Goal: Find specific fact: Find specific fact

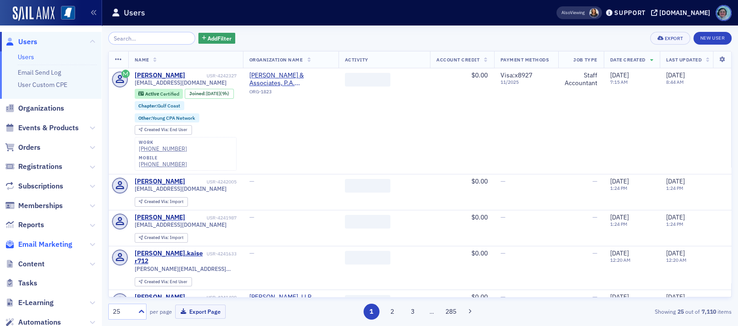
click at [54, 247] on span "Email Marketing" at bounding box center [45, 244] width 54 height 10
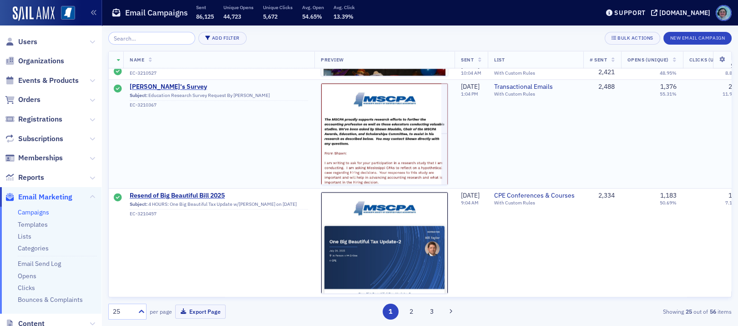
scroll to position [2423, 0]
click at [409, 311] on button "2" at bounding box center [411, 311] width 16 height 16
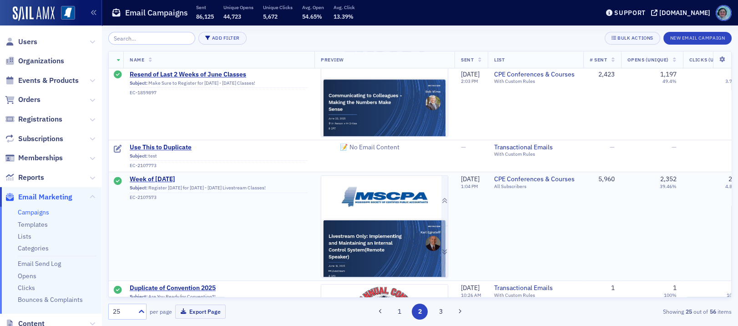
scroll to position [1273, 0]
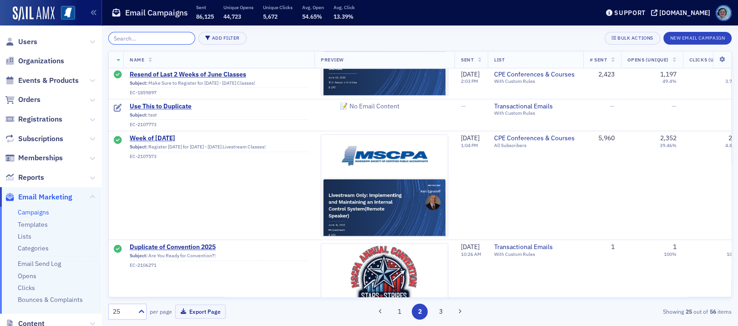
click at [153, 36] on input "search" at bounding box center [151, 38] width 87 height 13
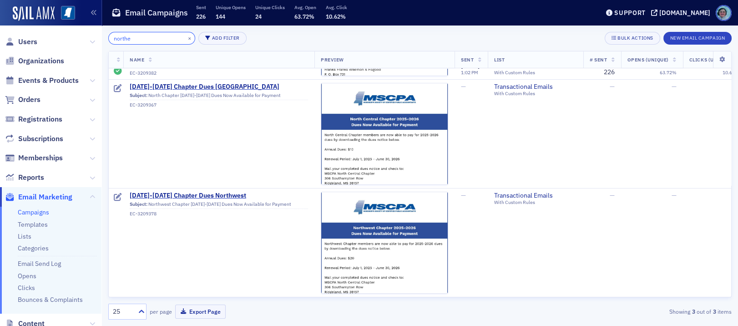
scroll to position [179, 0]
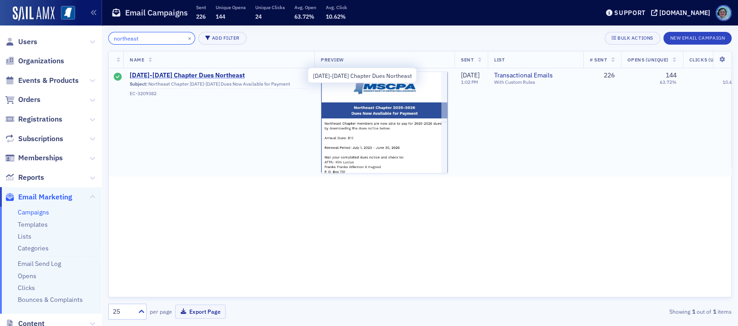
type input "northeast"
click at [225, 75] on span "[DATE]-[DATE] Chapter Dues Northeast" at bounding box center [219, 75] width 178 height 8
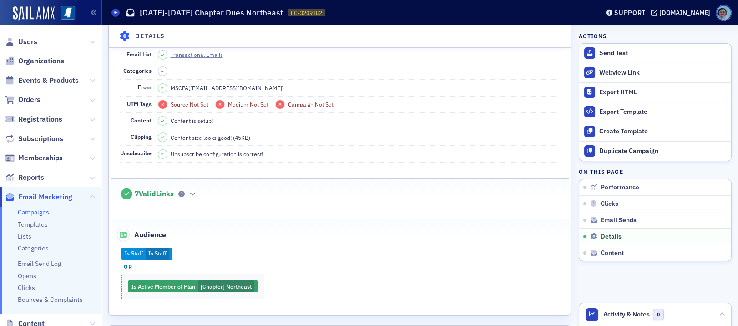
scroll to position [773, 0]
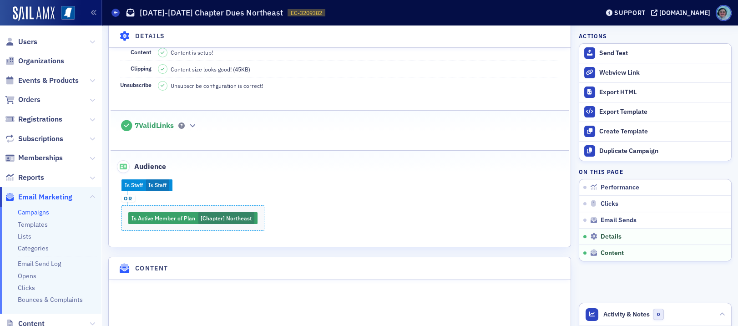
click at [190, 131] on div "7 Valid Links" at bounding box center [339, 120] width 439 height 21
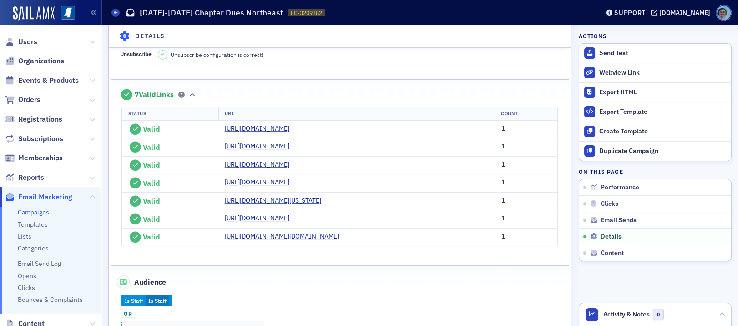
scroll to position [818, 0]
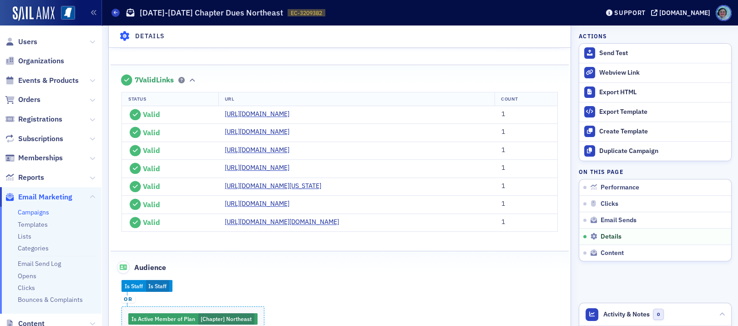
click at [202, 84] on div "7 Valid Links" at bounding box center [339, 75] width 439 height 21
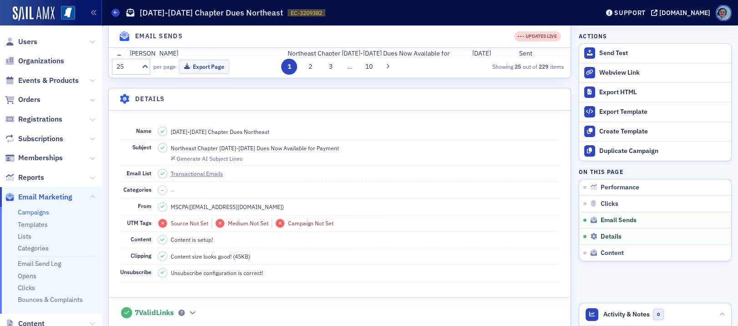
scroll to position [637, 0]
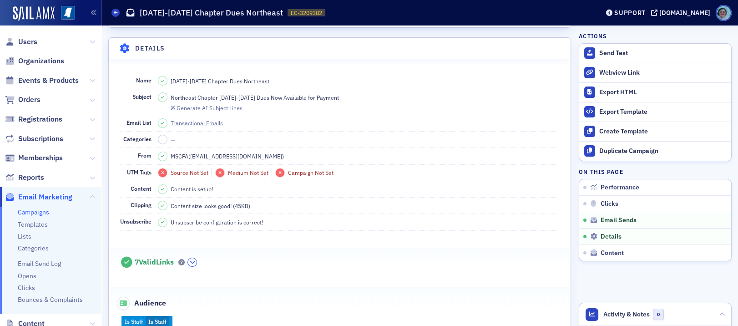
click at [191, 266] on button "button" at bounding box center [192, 262] width 9 height 8
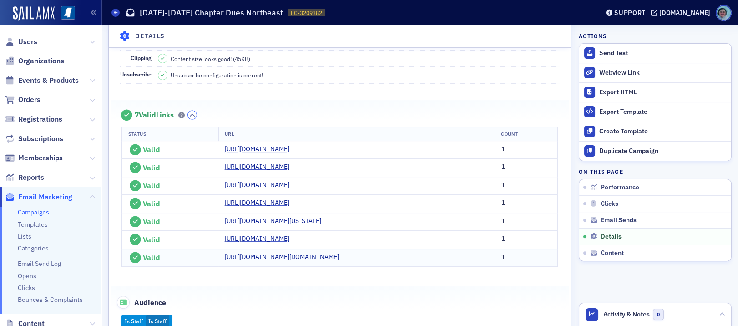
scroll to position [818, 0]
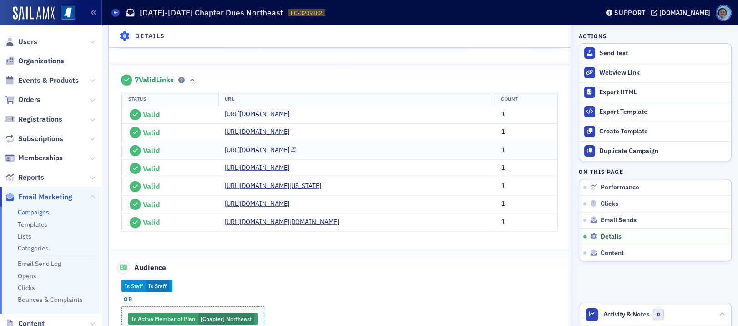
click at [257, 155] on link "[URL][DOMAIN_NAME]" at bounding box center [260, 150] width 71 height 10
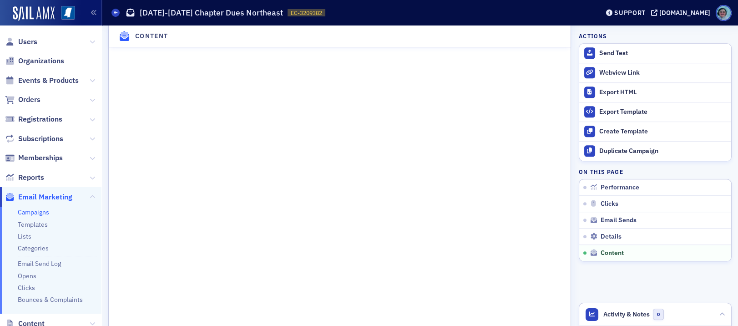
scroll to position [1273, 0]
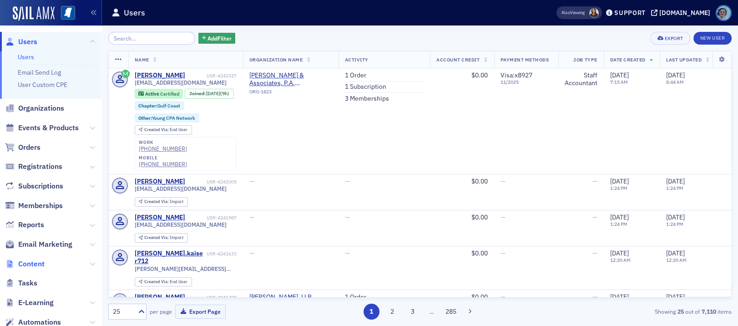
click at [40, 265] on span "Content" at bounding box center [31, 264] width 26 height 10
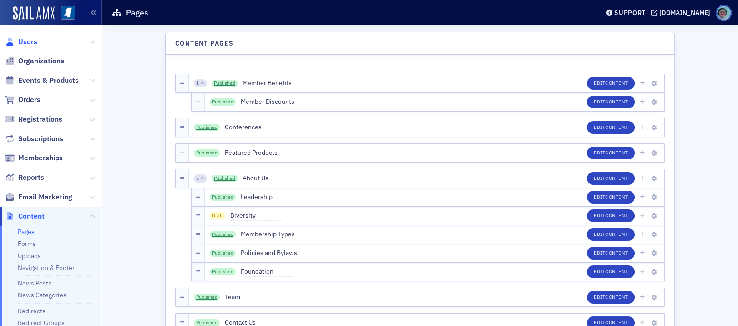
click at [34, 40] on span "Users" at bounding box center [27, 42] width 19 height 10
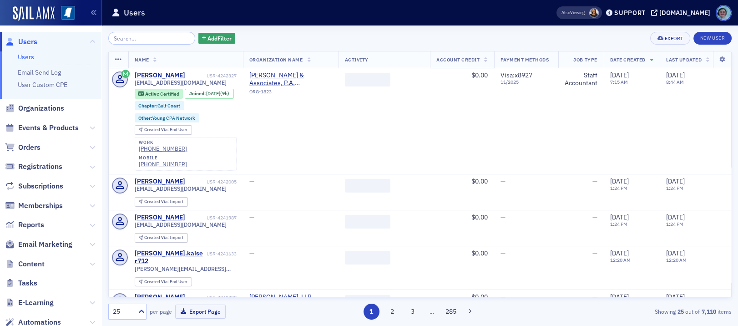
click at [166, 33] on input "search" at bounding box center [151, 38] width 87 height 13
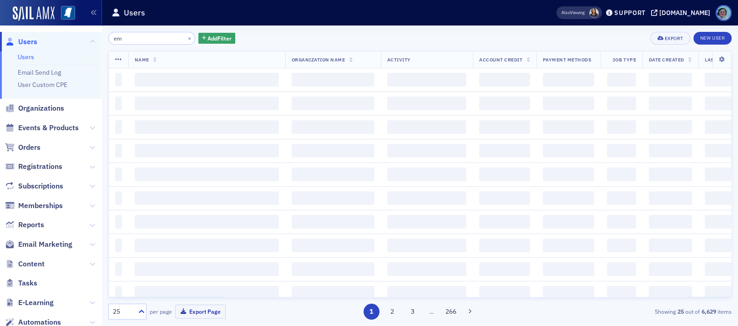
type input "e"
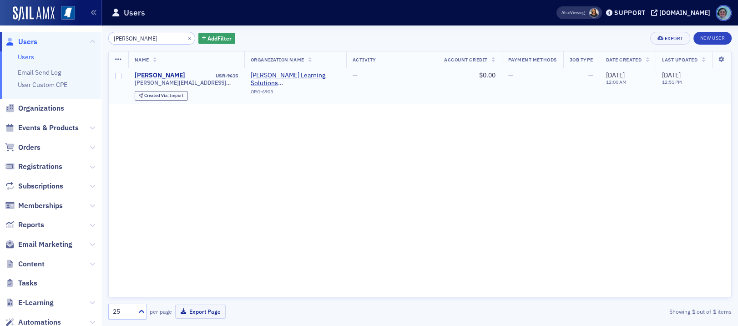
type input "melisa"
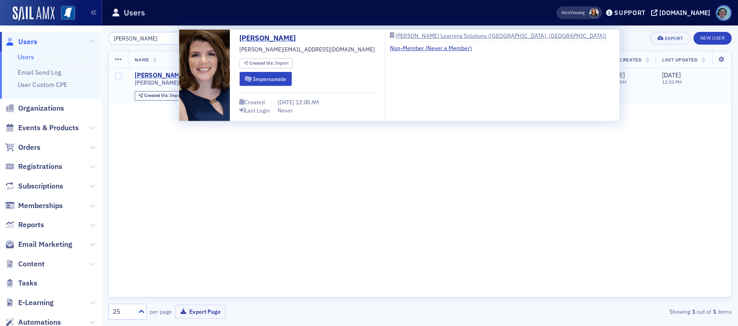
click at [146, 72] on div "Melisa Galasso" at bounding box center [160, 75] width 50 height 8
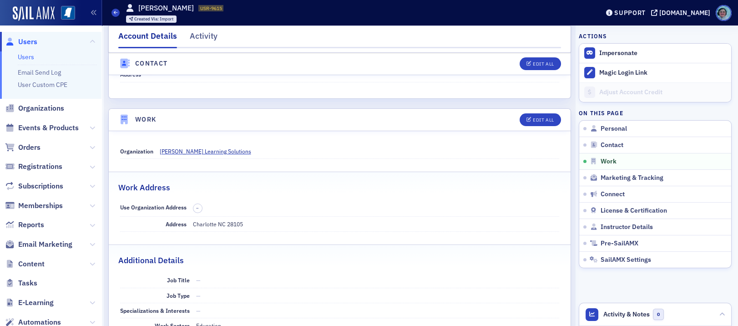
scroll to position [546, 0]
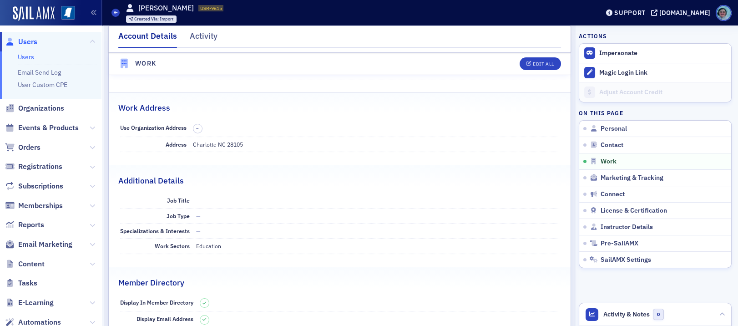
click at [206, 144] on p "Charlotte NC 28105" at bounding box center [376, 144] width 366 height 8
copy p "Charlotte"
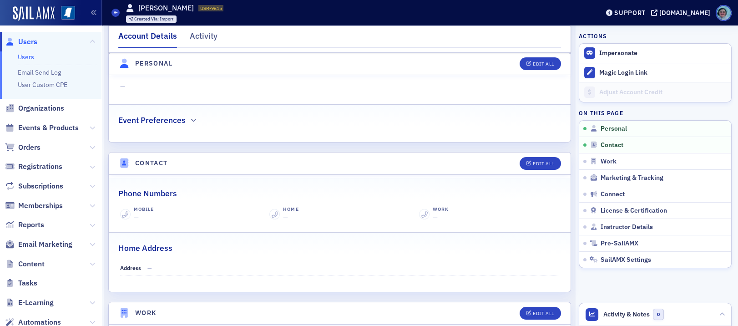
scroll to position [0, 0]
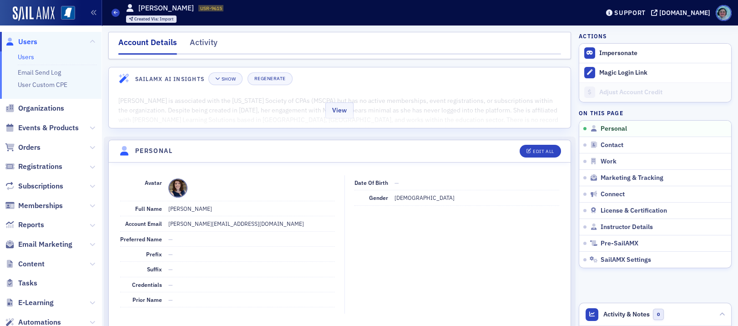
click at [388, 119] on div "View" at bounding box center [340, 109] width 462 height 38
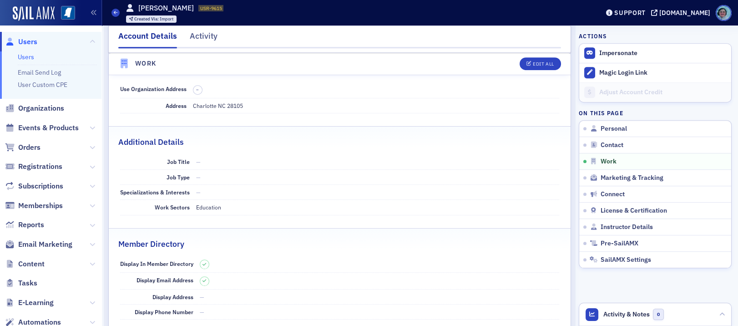
scroll to position [1091, 0]
